Goal: Find specific page/section: Find specific page/section

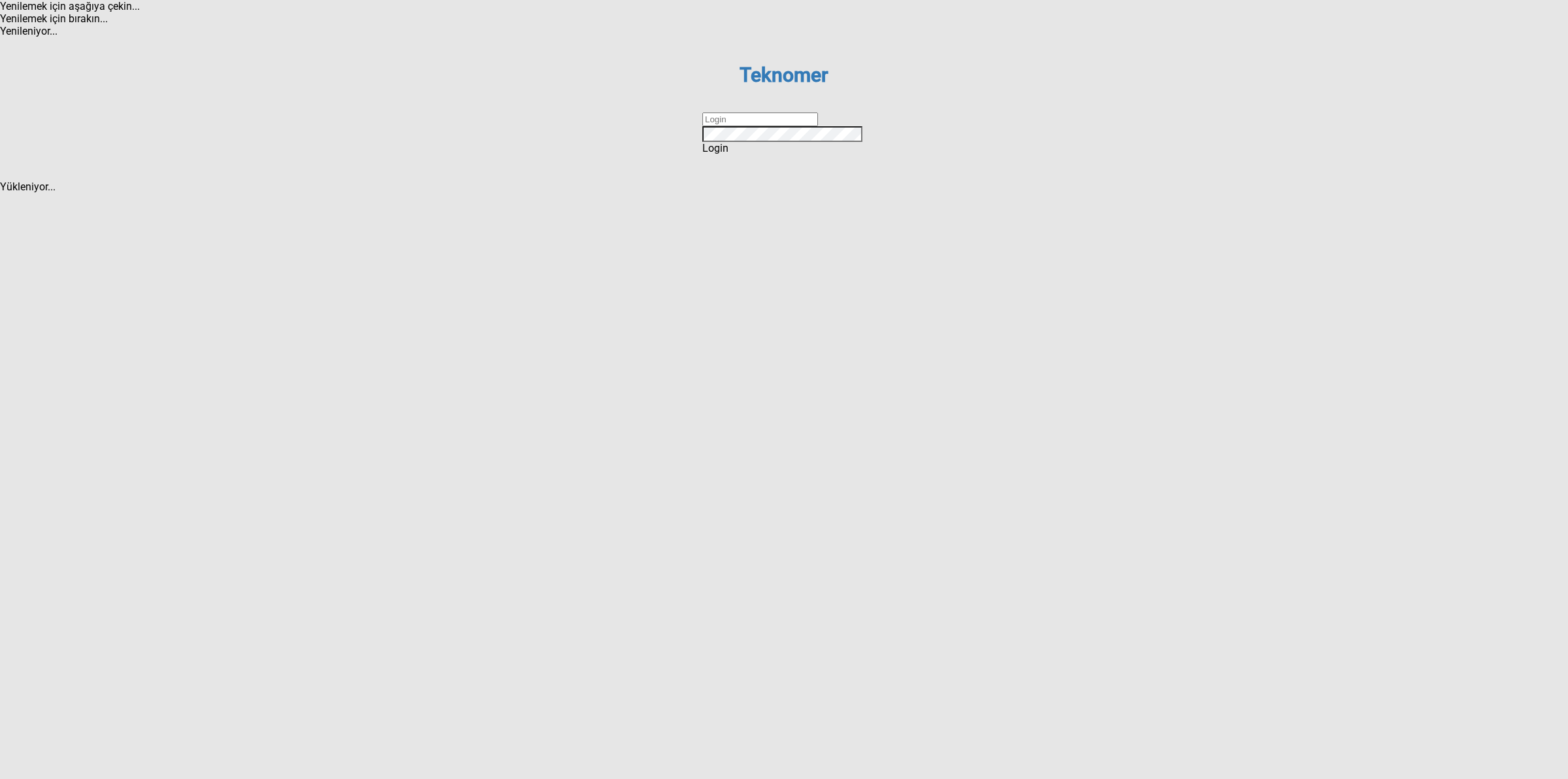
drag, startPoint x: 743, startPoint y: 390, endPoint x: 749, endPoint y: 386, distance: 7.2
click at [743, 126] on input "text" at bounding box center [759, 119] width 115 height 14
type input "DİZEM"
click at [728, 154] on span "Login" at bounding box center [715, 147] width 26 height 13
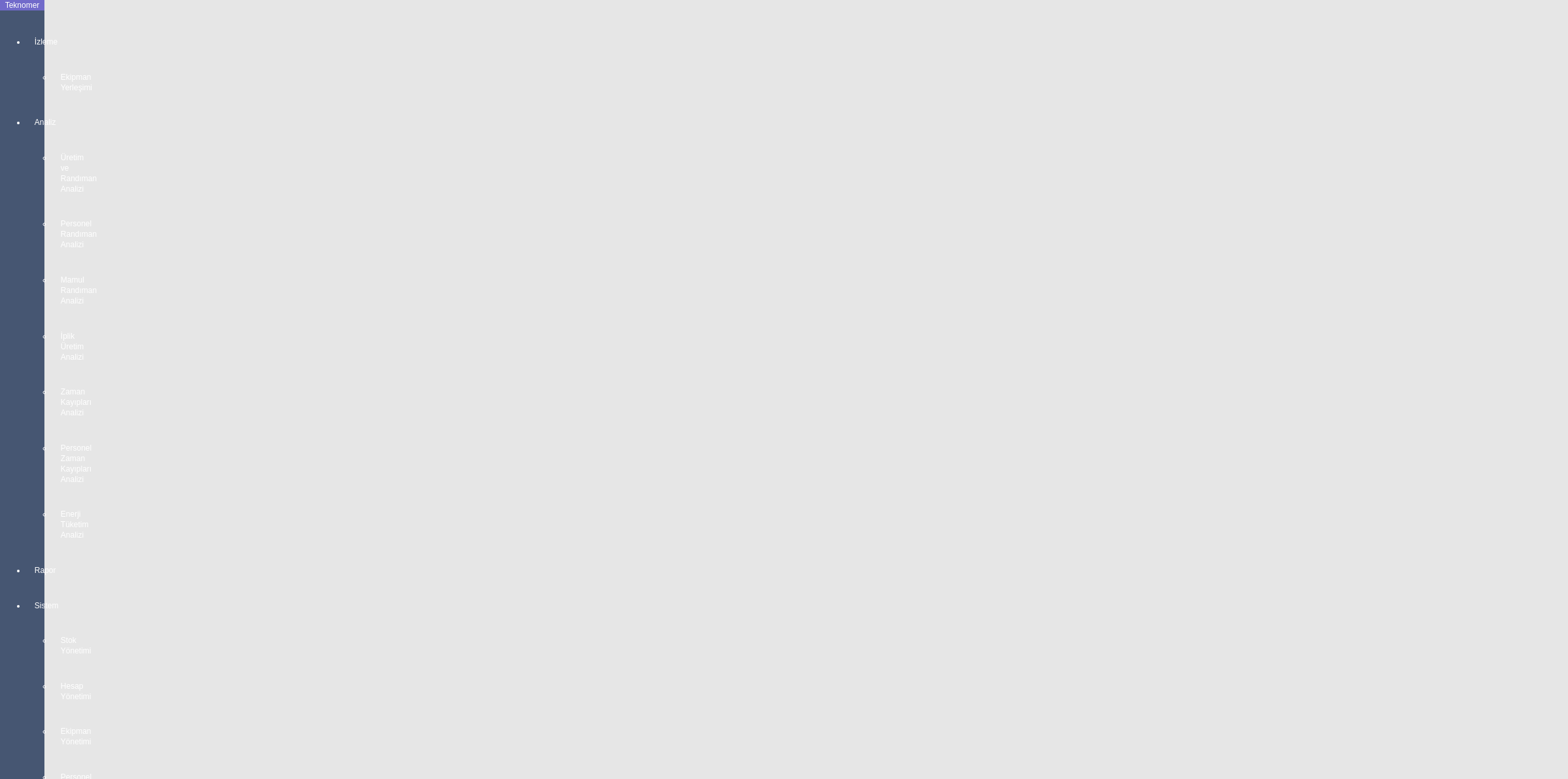
click at [19, 11] on div "Teknomer" at bounding box center [22, 5] width 45 height 11
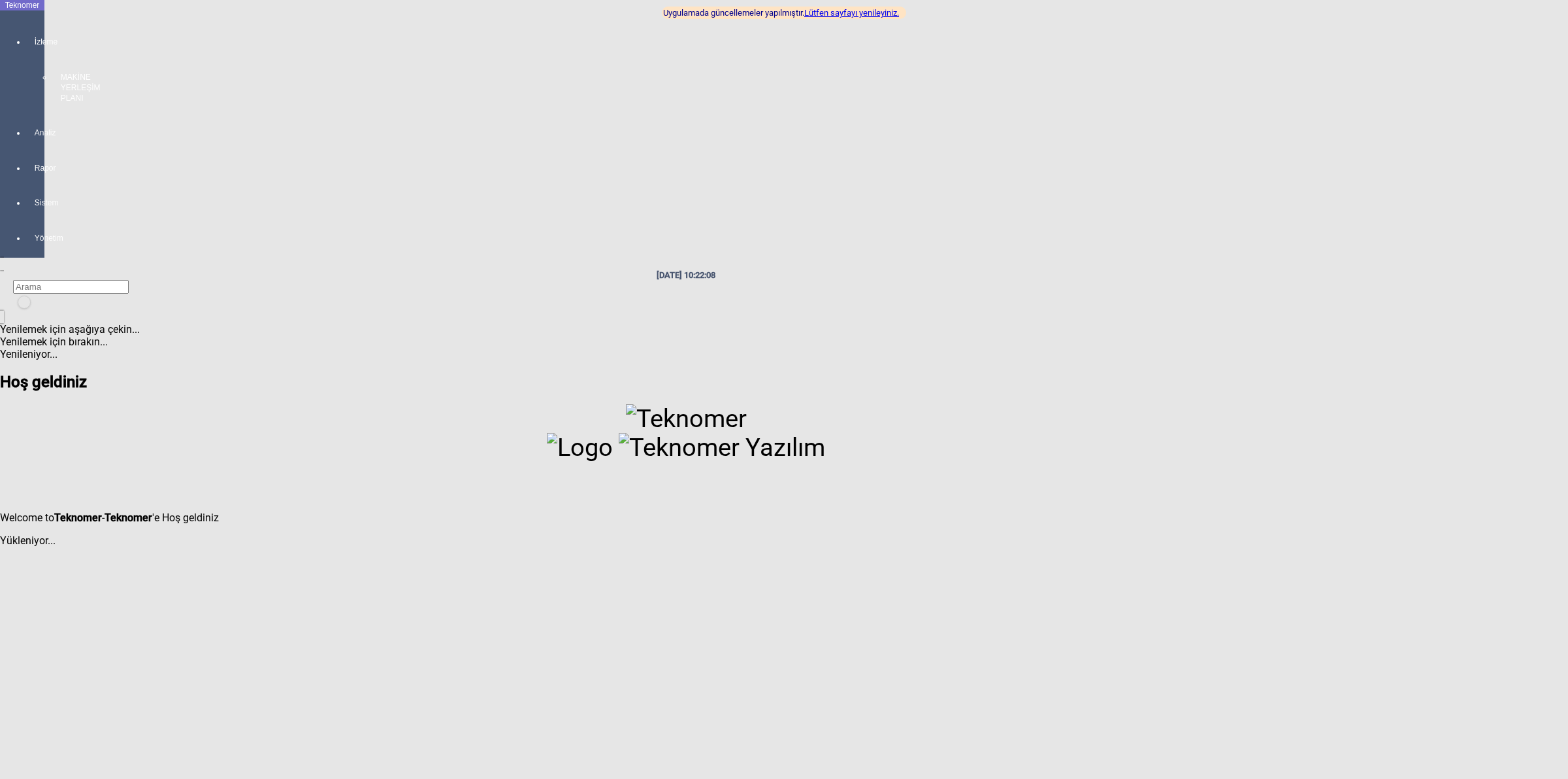
click at [26, 34] on div "İzleme MAKİNE YERLEŞİM PLANI" at bounding box center [35, 64] width 18 height 91
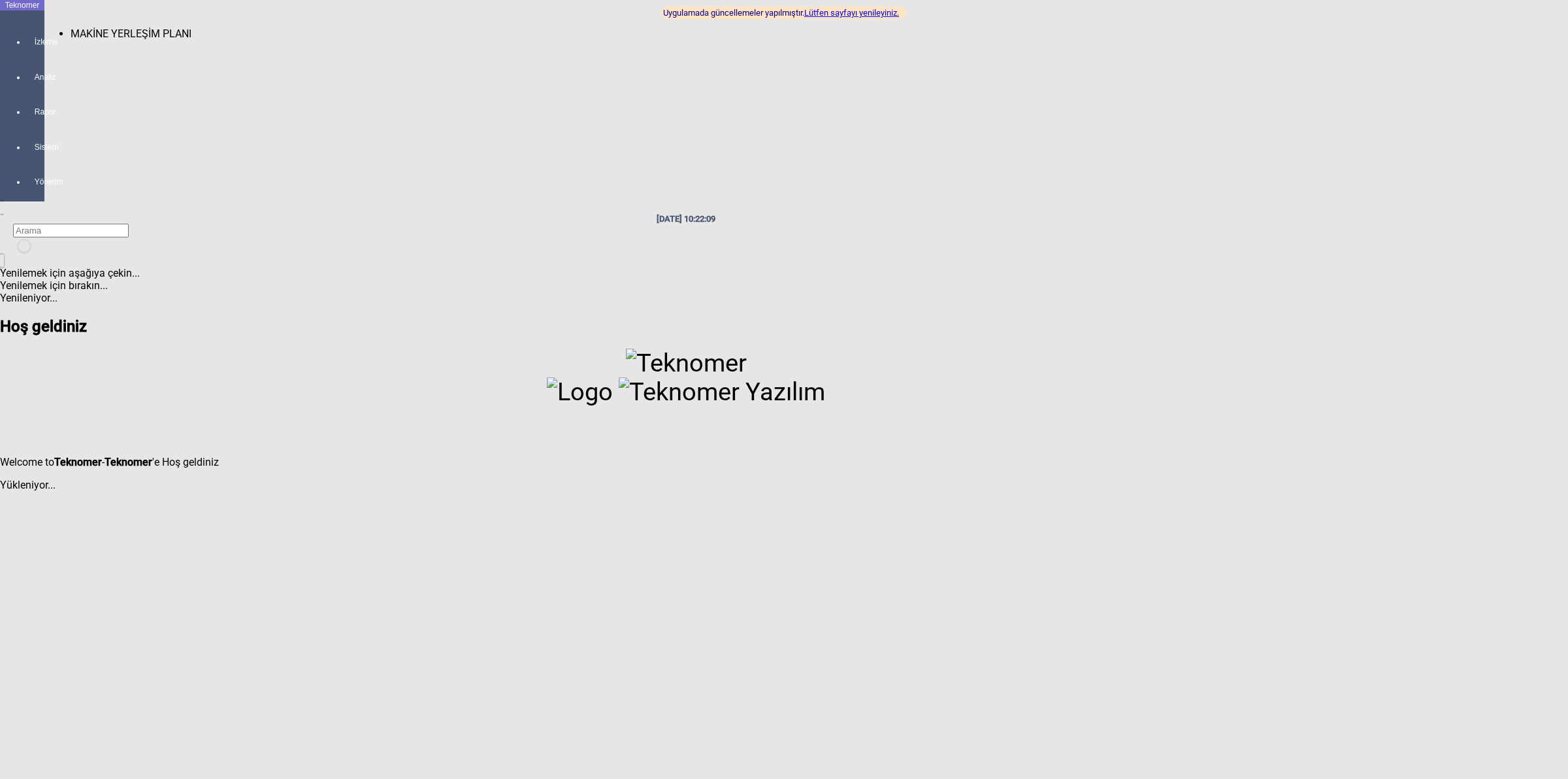
click at [78, 27] on span "MAKİNE YERLEŞİM PLANI" at bounding box center [131, 33] width 121 height 13
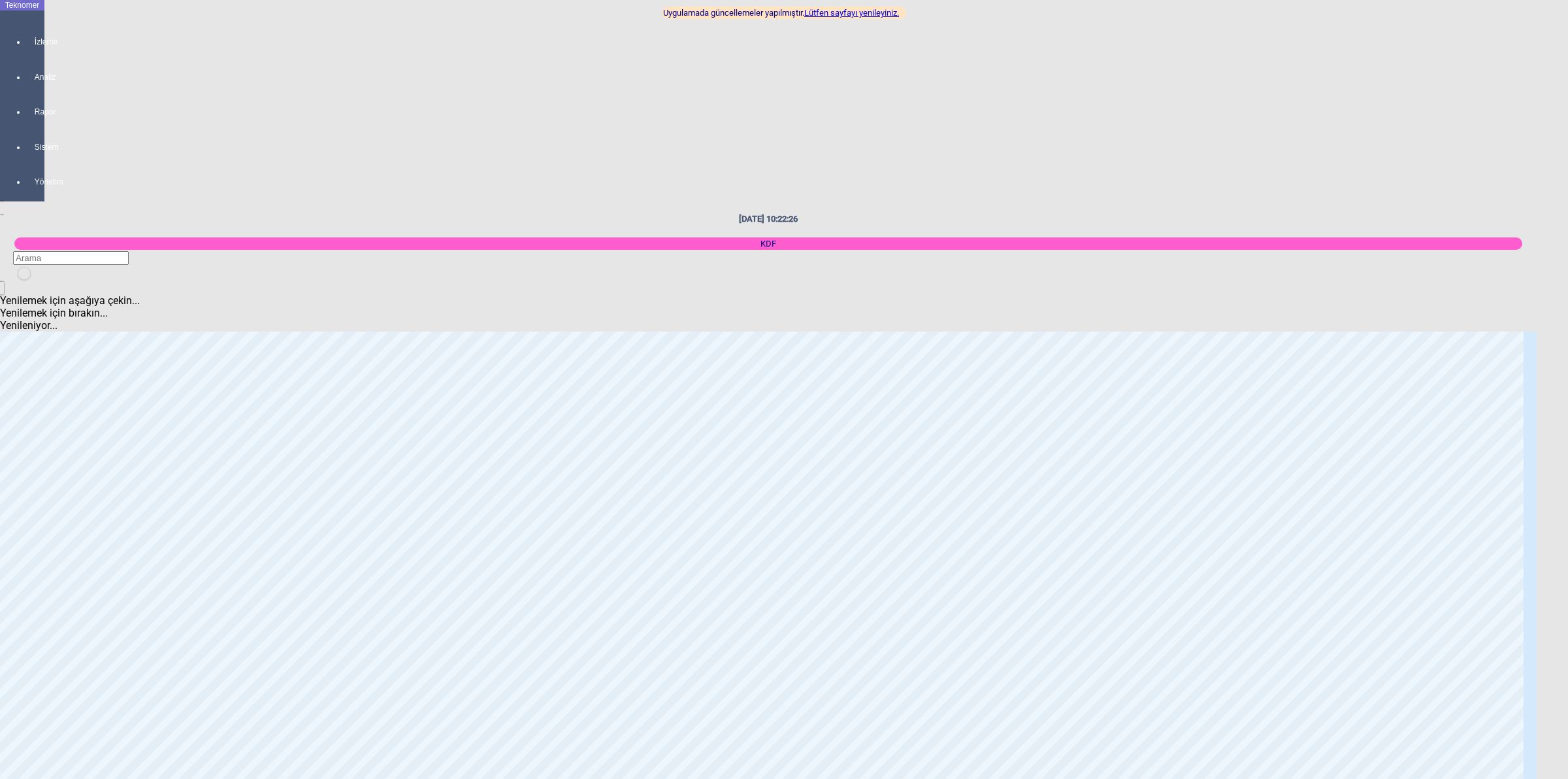
click at [861, 214] on div "[DATE] 10:22:26 Uygulamada güncellemeler yapılmıştır. Lütfen sayfayı yenileyini…" at bounding box center [768, 248] width 1537 height 68
click at [863, 11] on link "Lütfen sayfayı yenileyiniz." at bounding box center [852, 13] width 95 height 10
